Goal: Transaction & Acquisition: Obtain resource

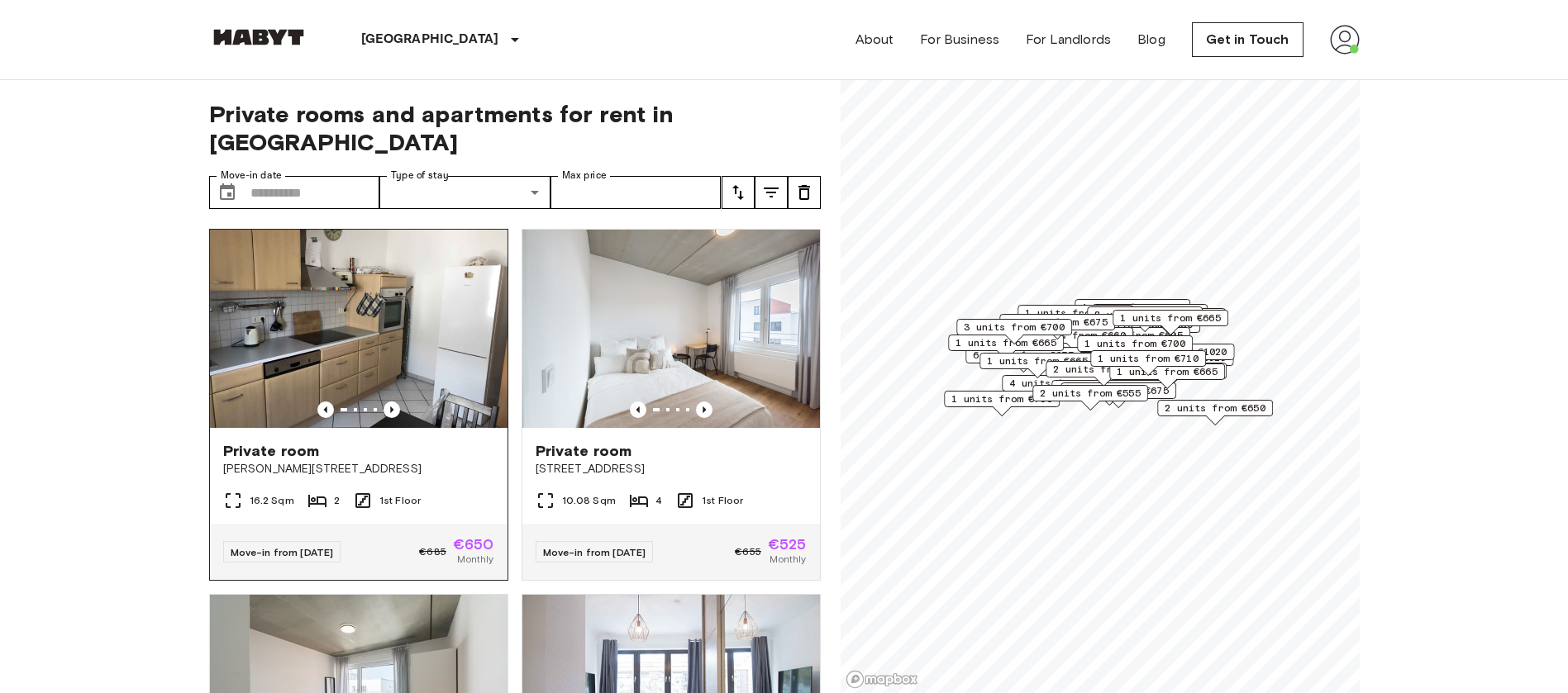
click at [428, 326] on img at bounding box center [358, 328] width 298 height 198
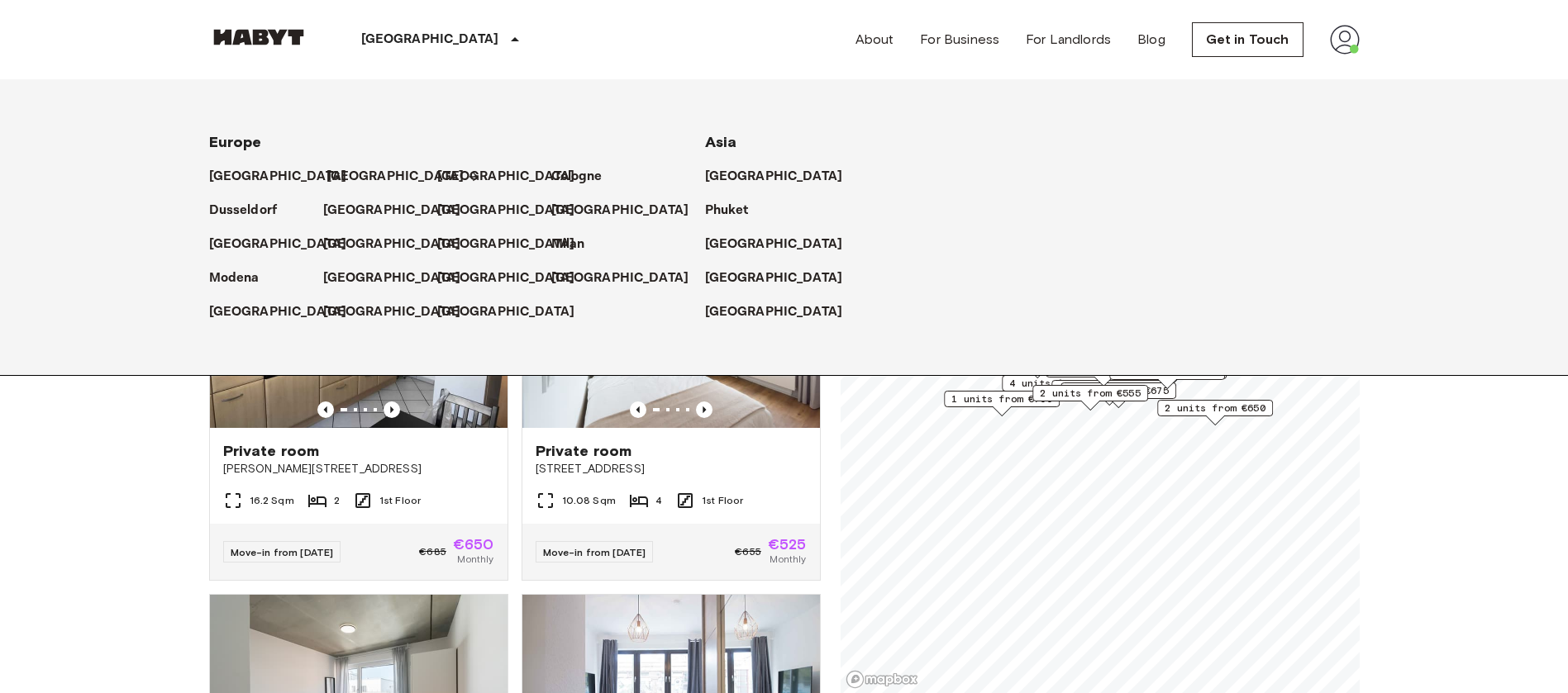
click at [344, 174] on p "[GEOGRAPHIC_DATA]" at bounding box center [394, 177] width 138 height 20
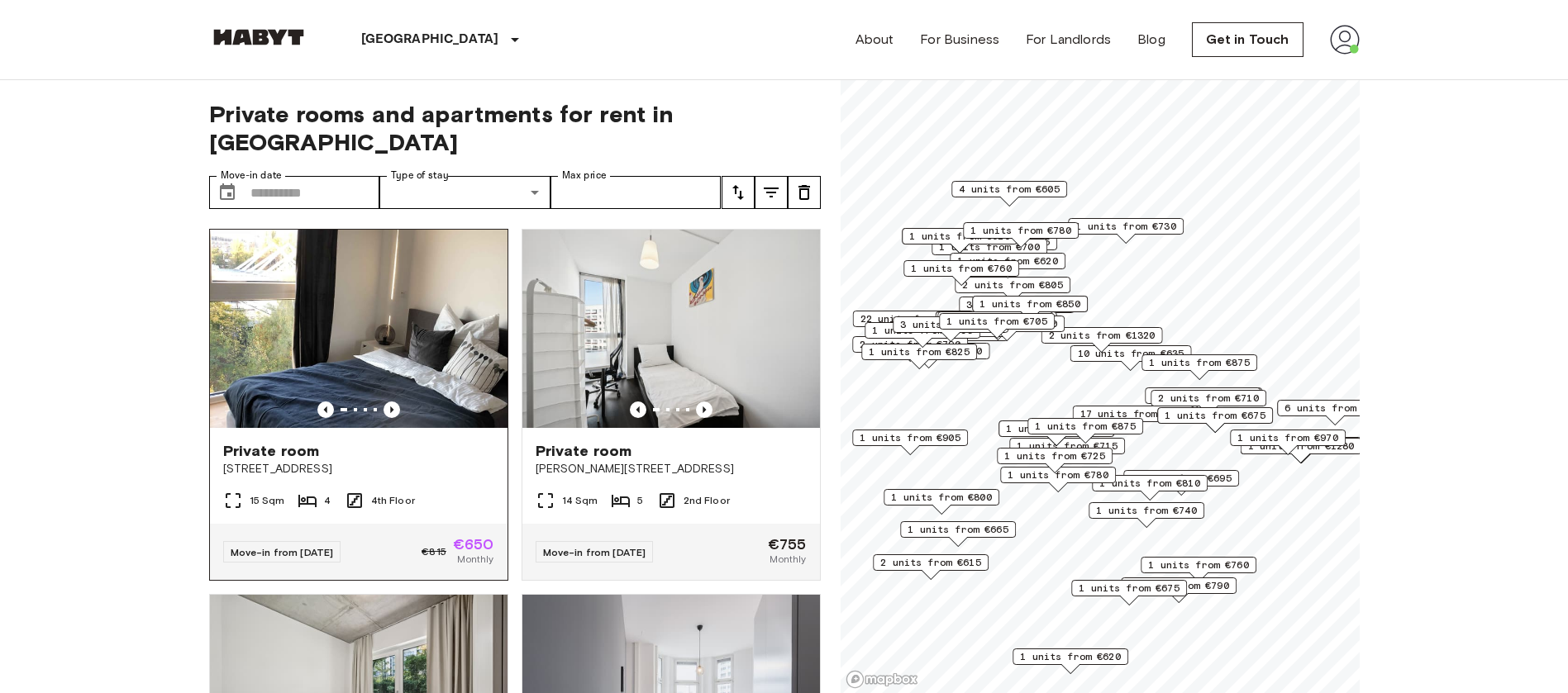
click at [406, 330] on img at bounding box center [358, 328] width 298 height 198
